Goal: Transaction & Acquisition: Book appointment/travel/reservation

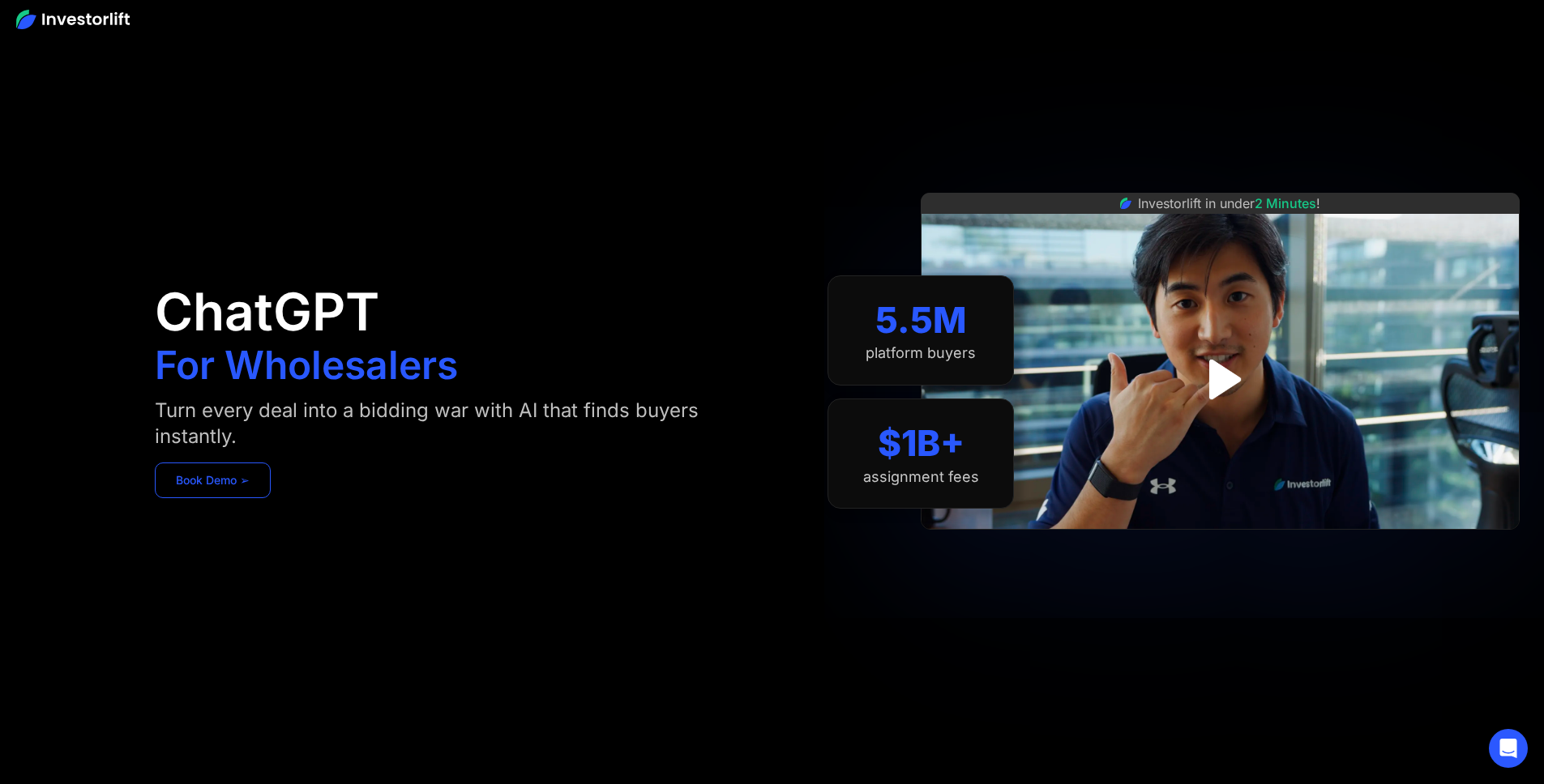
click at [270, 494] on link "Book Demo ➢" at bounding box center [213, 481] width 116 height 36
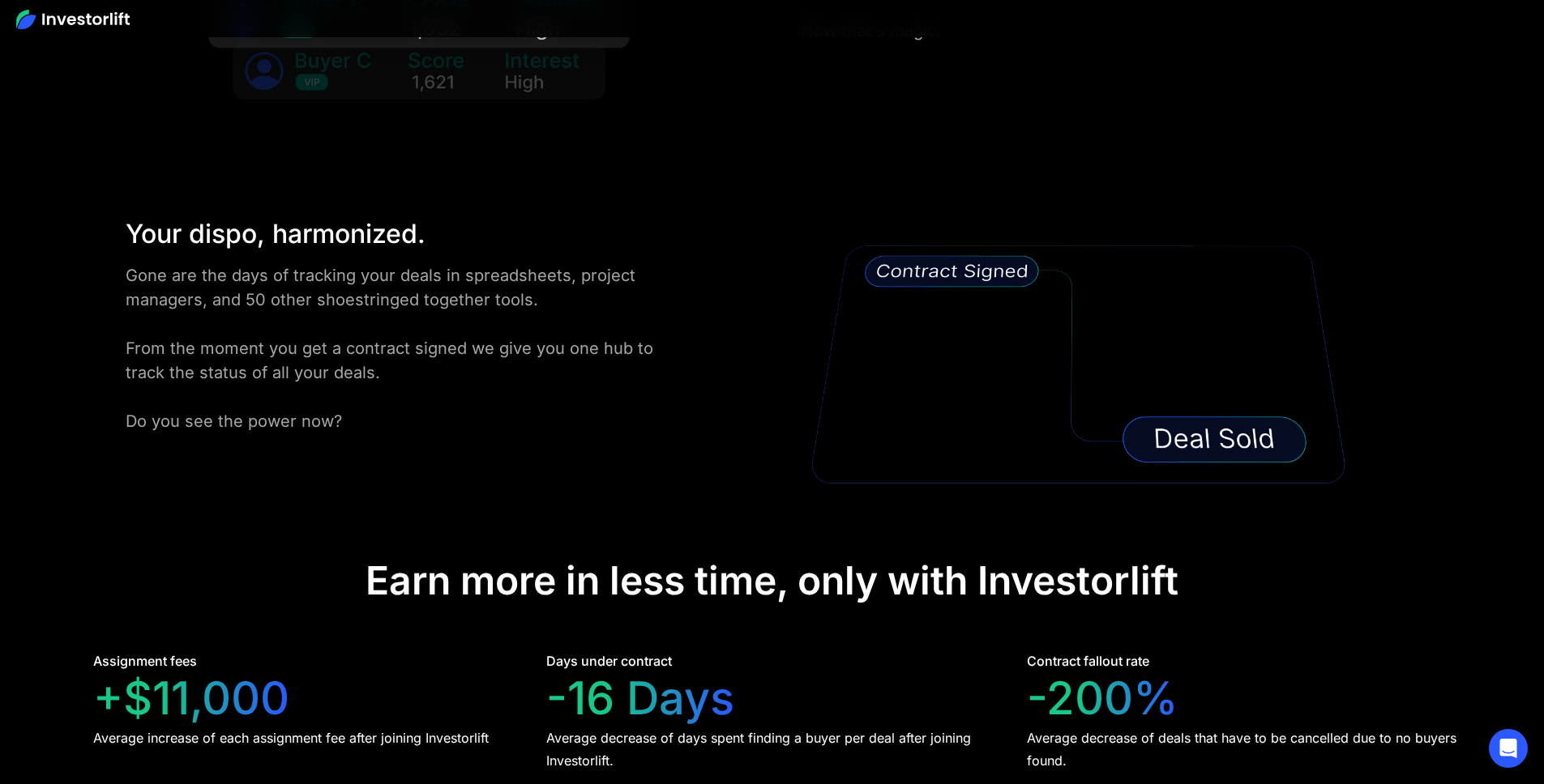
scroll to position [3205, 0]
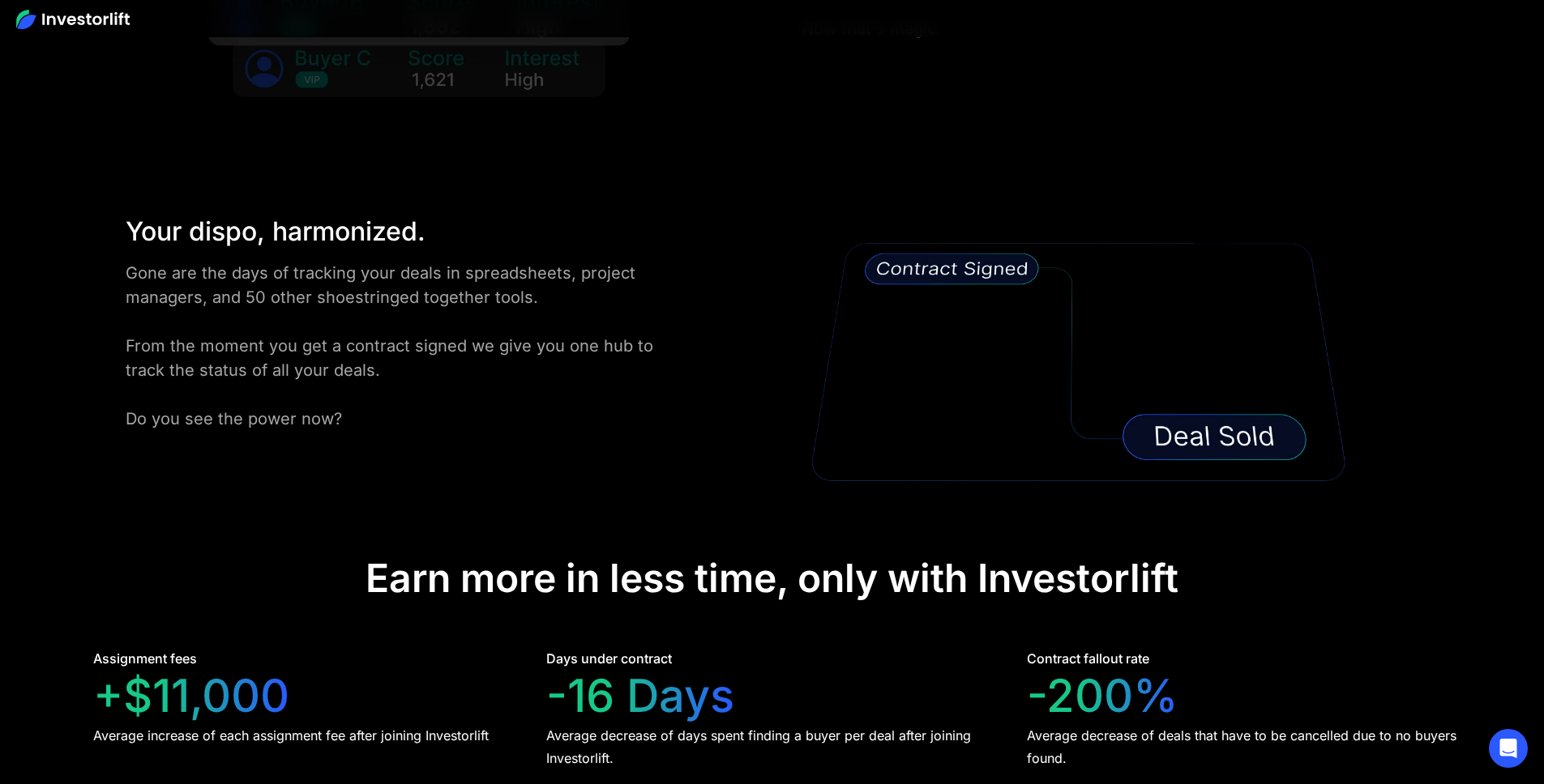
click at [365, 555] on div "Earn more in less time, only with Investorlift" at bounding box center [772, 578] width 813 height 47
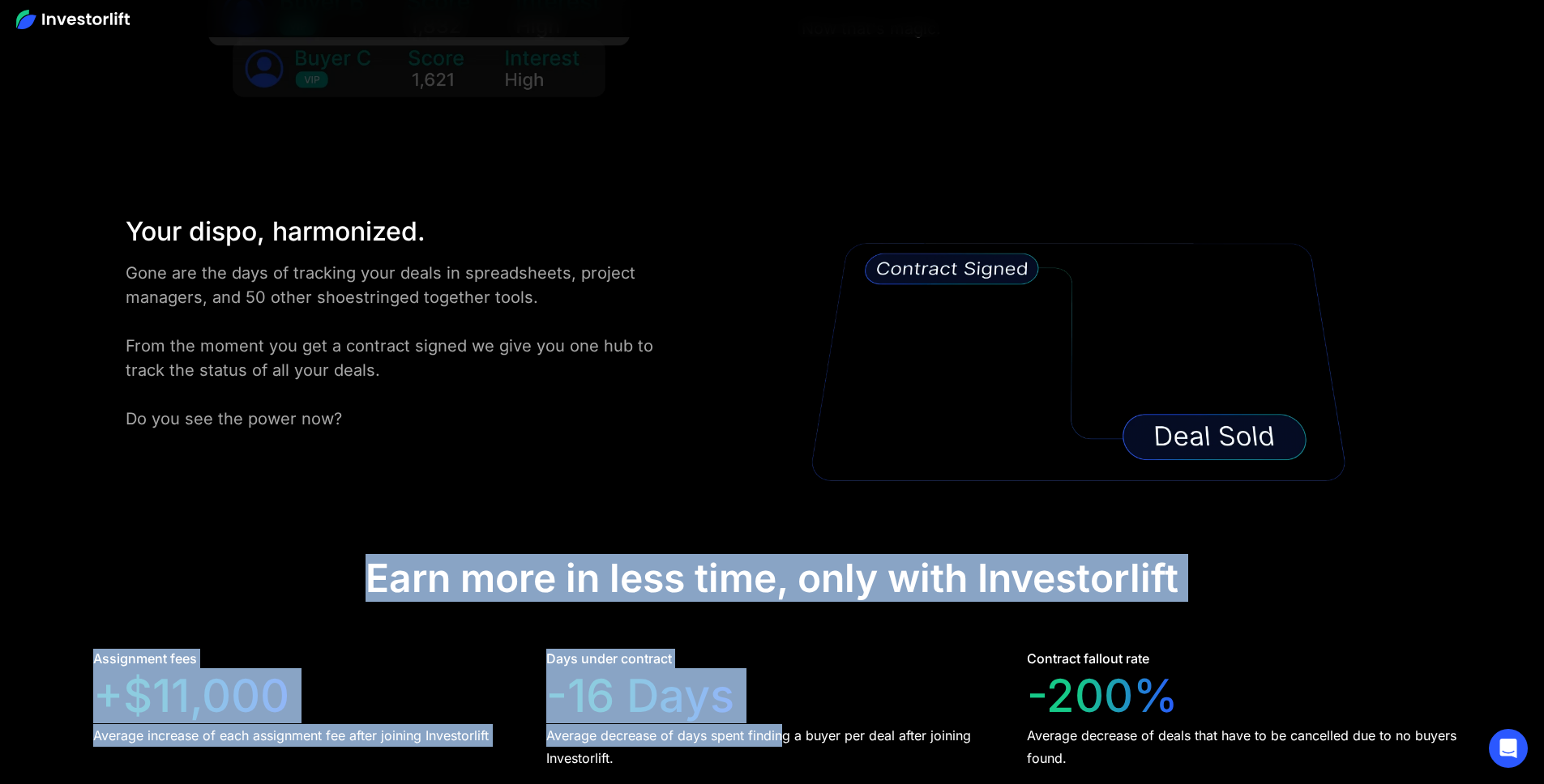
drag, startPoint x: 365, startPoint y: 314, endPoint x: 841, endPoint y: 474, distance: 502.2
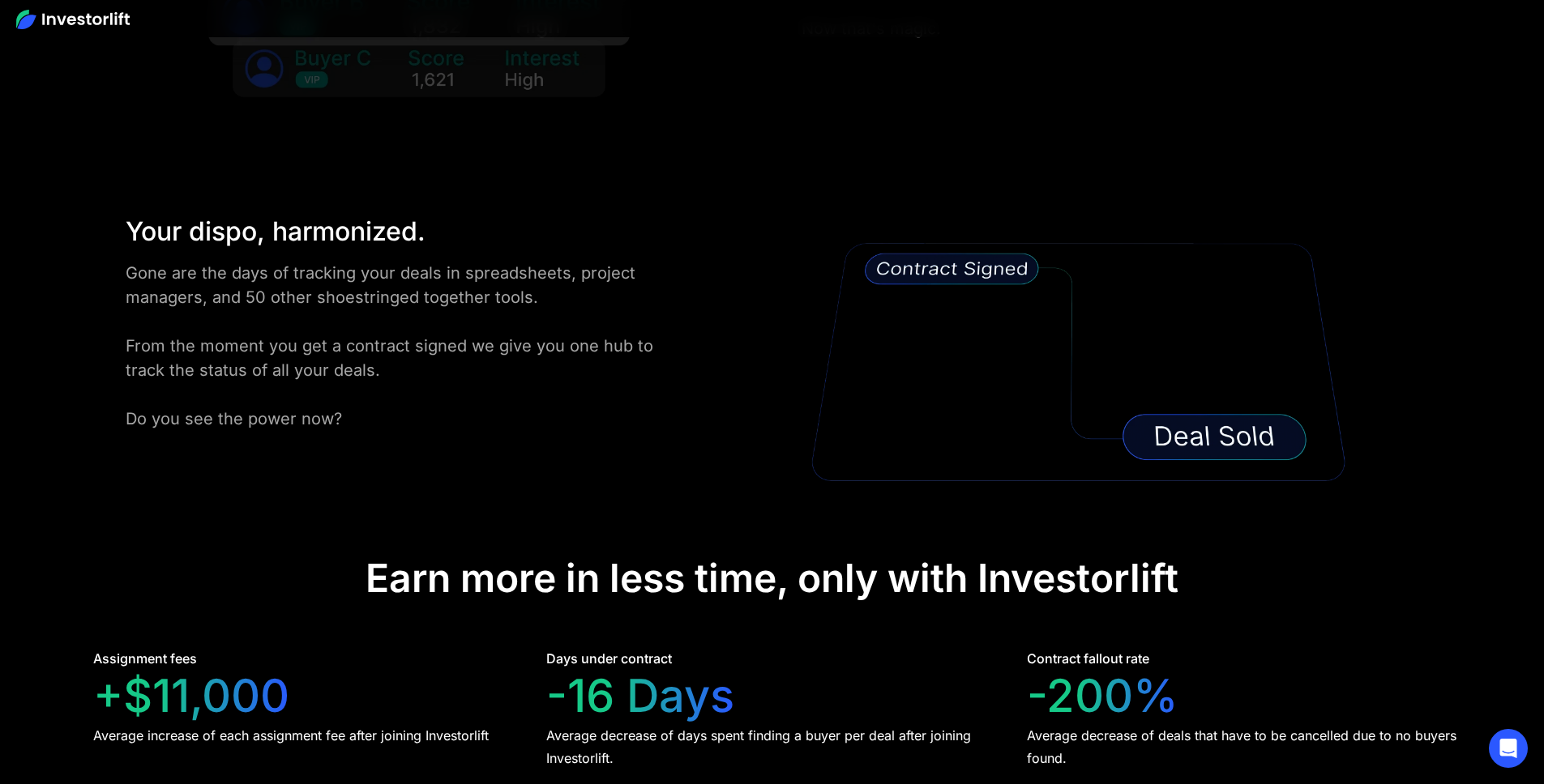
click at [841, 725] on div "Average decrease of days spent finding a buyer per deal after joining Investorl…" at bounding box center [772, 748] width 452 height 46
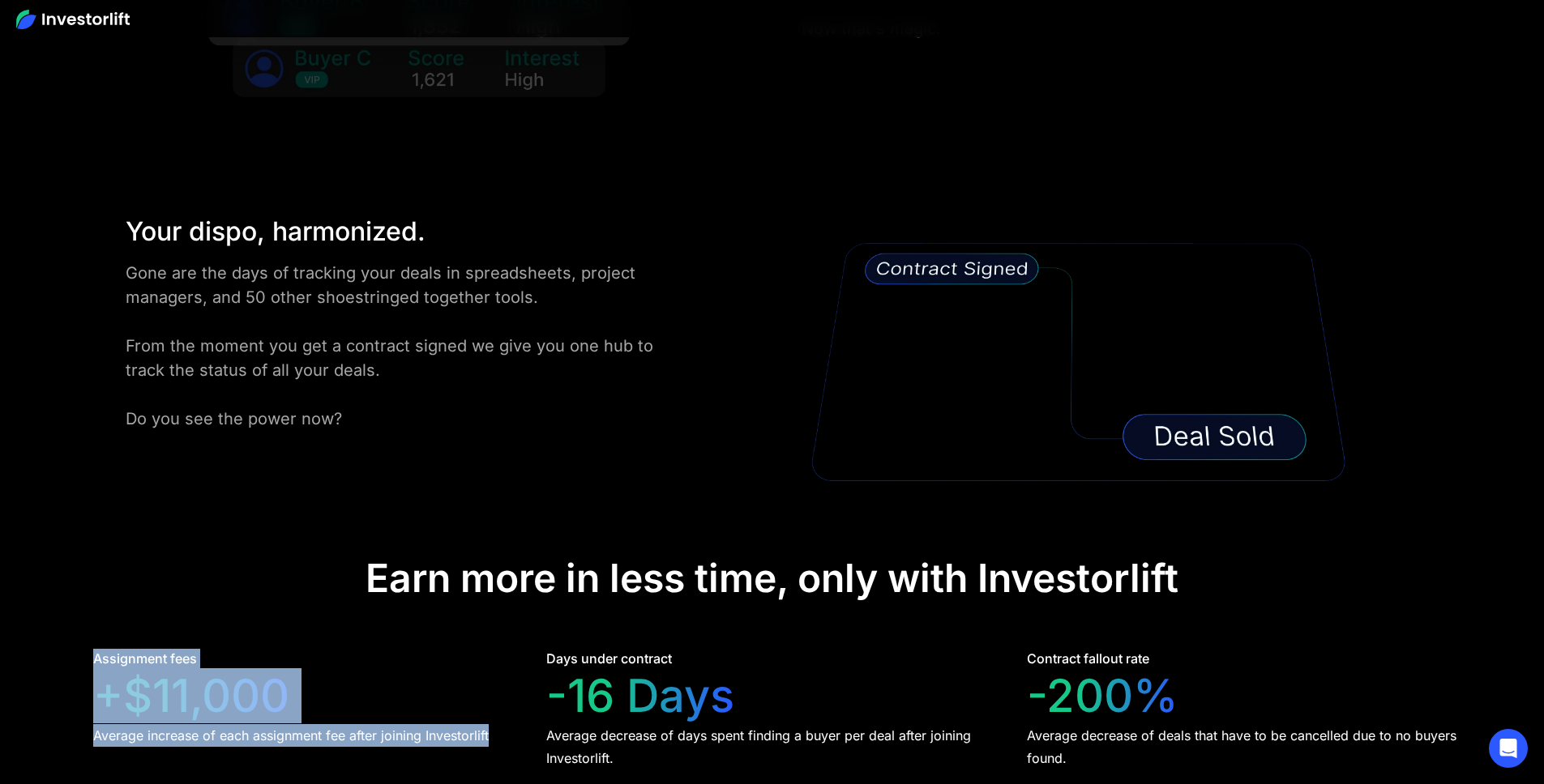
drag, startPoint x: 229, startPoint y: 392, endPoint x: 358, endPoint y: 513, distance: 176.9
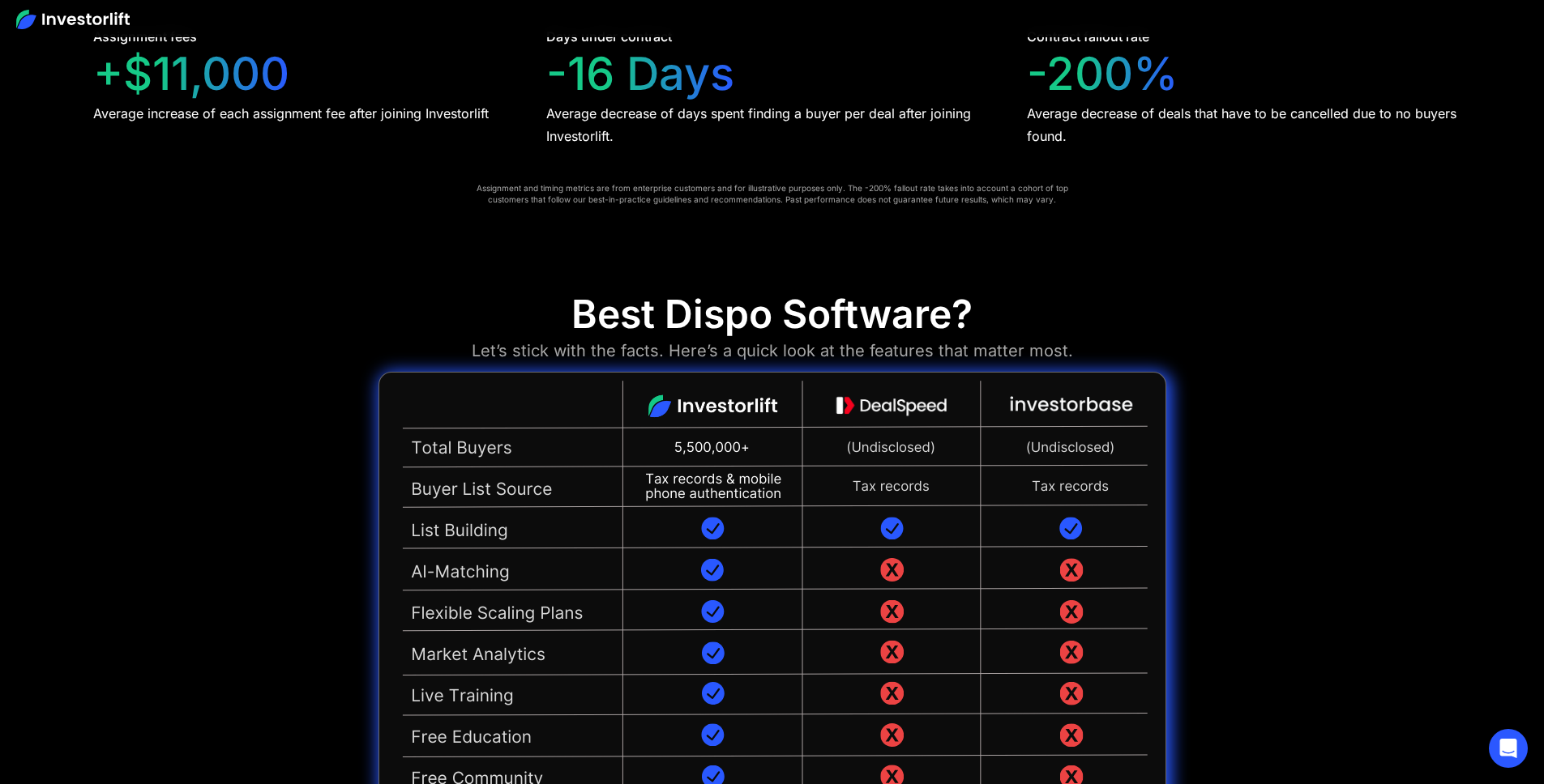
scroll to position [3826, 0]
click at [449, 373] on img at bounding box center [772, 673] width 788 height 601
click at [353, 589] on div "Best Dispo Software? Let’s stick with the facts. Here’s a quick look at the fea…" at bounding box center [772, 653] width 839 height 723
click at [339, 636] on div "Best Dispo Software? Let’s stick with the facts. Here’s a quick look at the fea…" at bounding box center [772, 632] width 1544 height 764
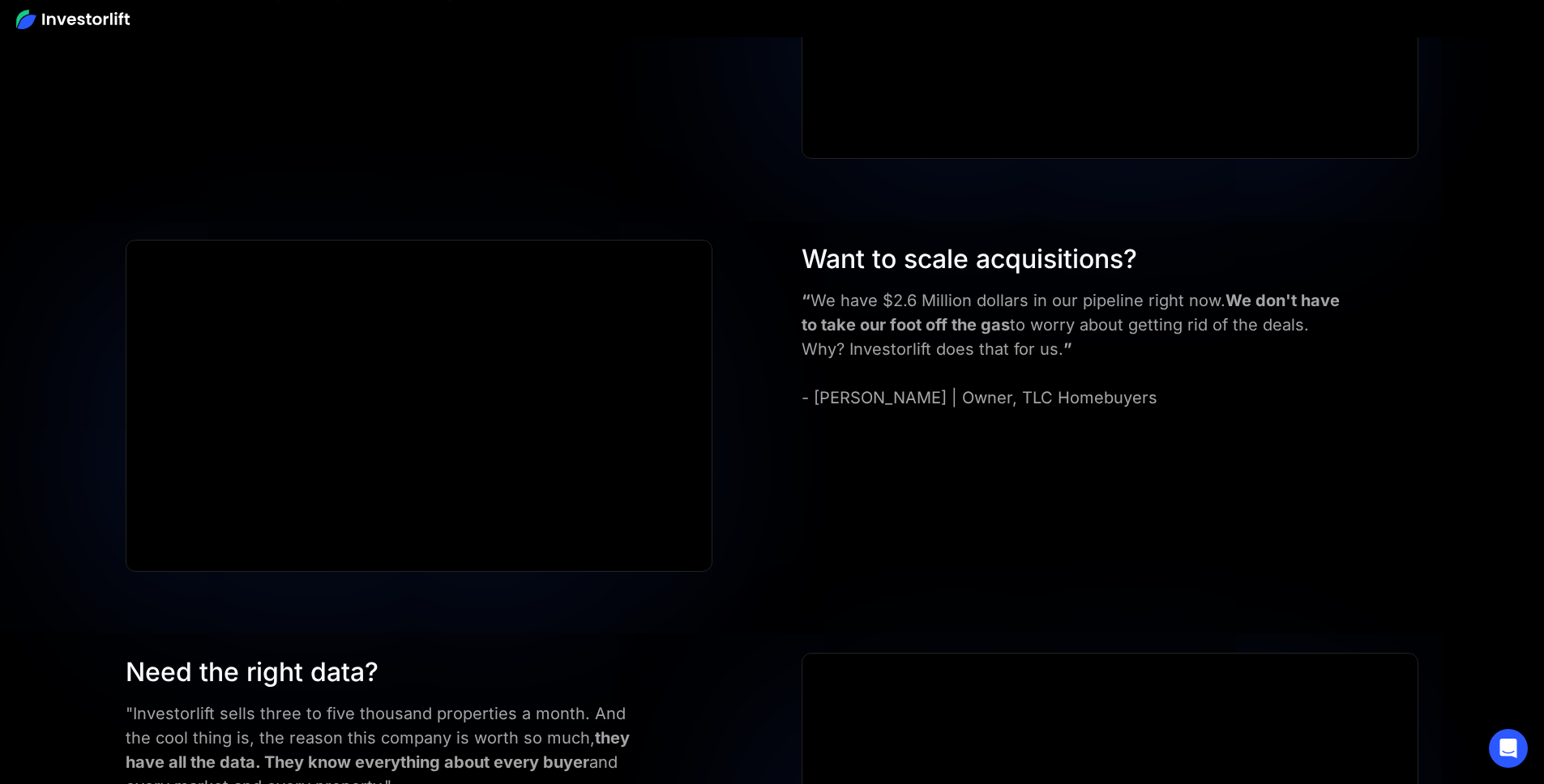
scroll to position [7097, 0]
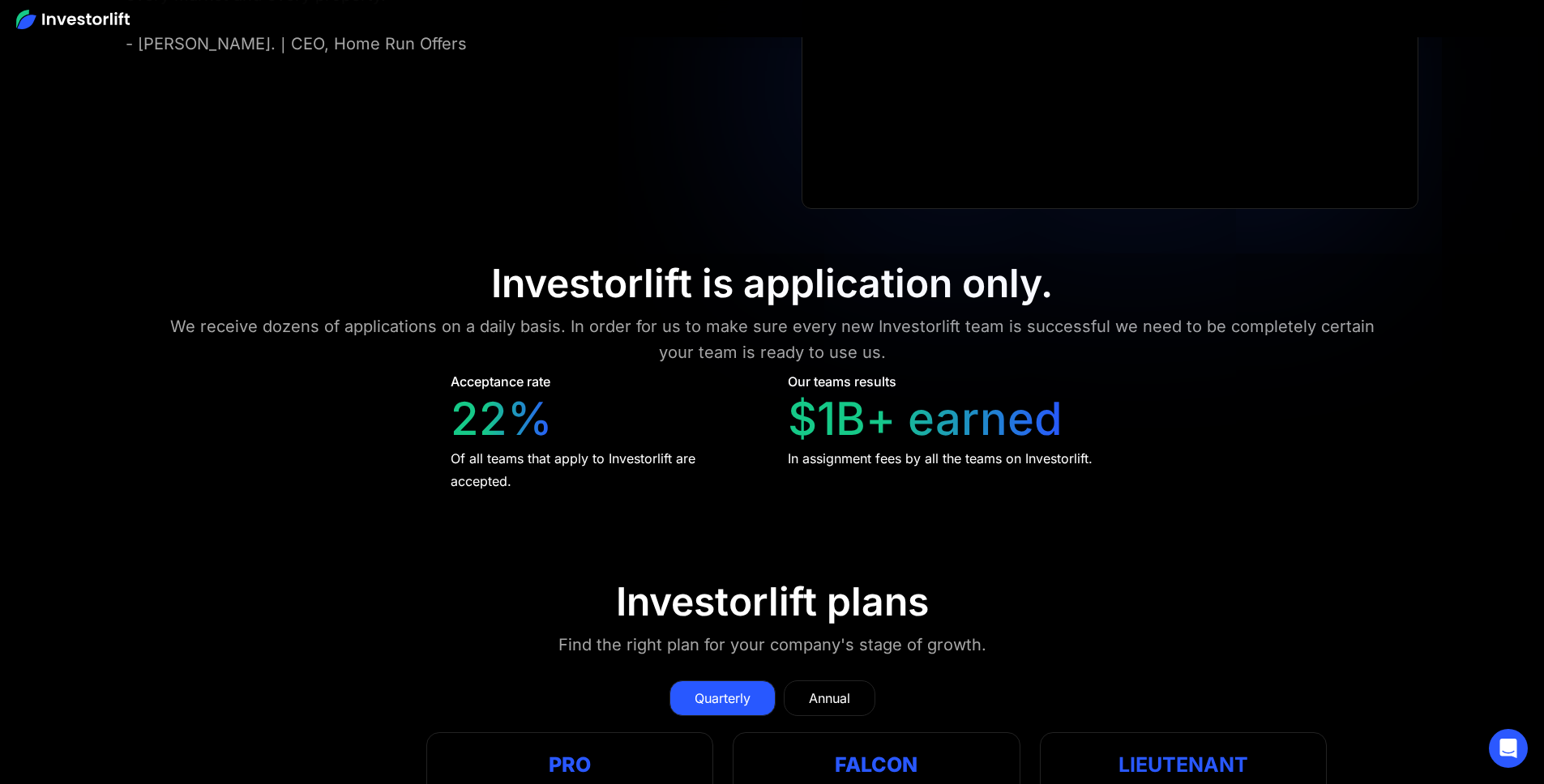
scroll to position [7594, 0]
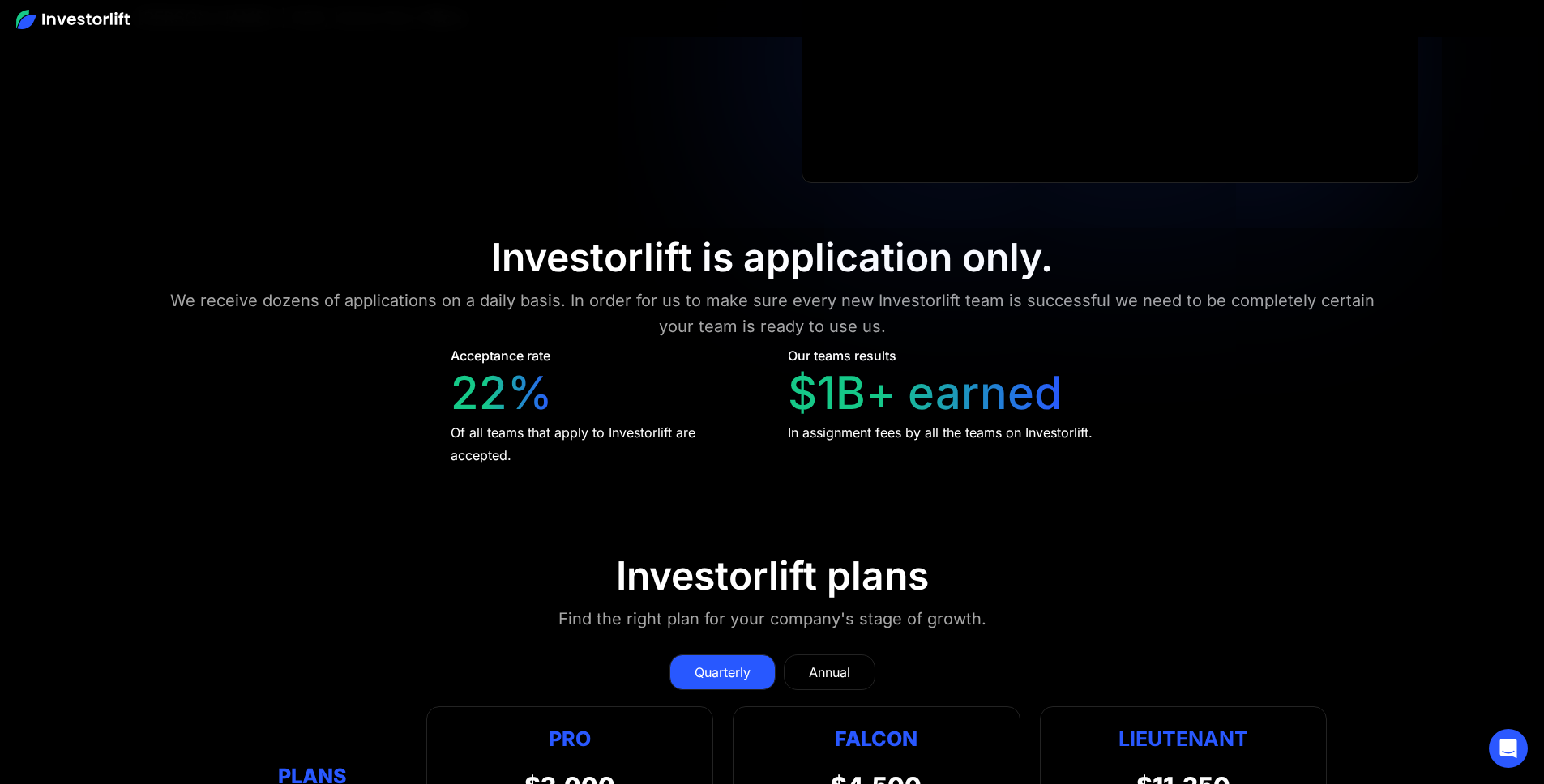
drag, startPoint x: 228, startPoint y: 481, endPoint x: 291, endPoint y: 548, distance: 92.0
